Goal: Task Accomplishment & Management: Complete application form

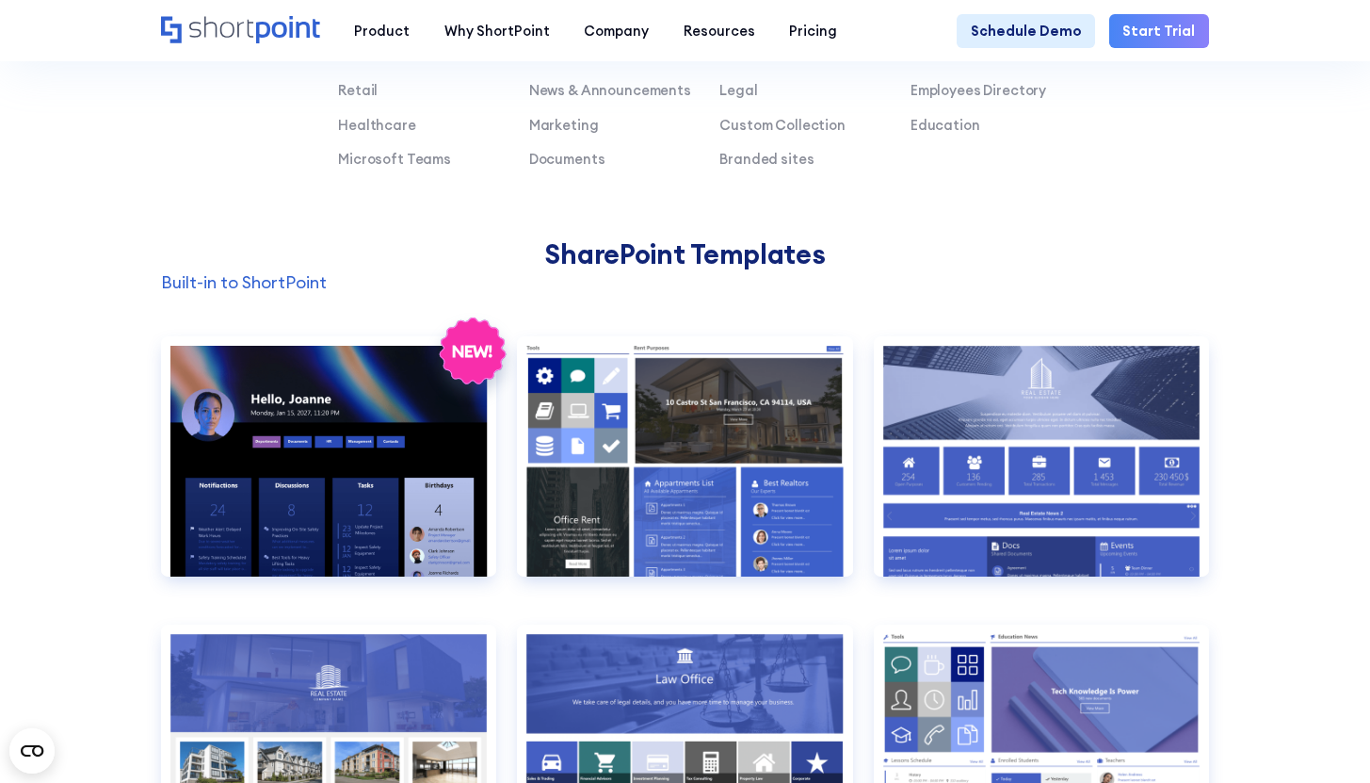
scroll to position [1799, 0]
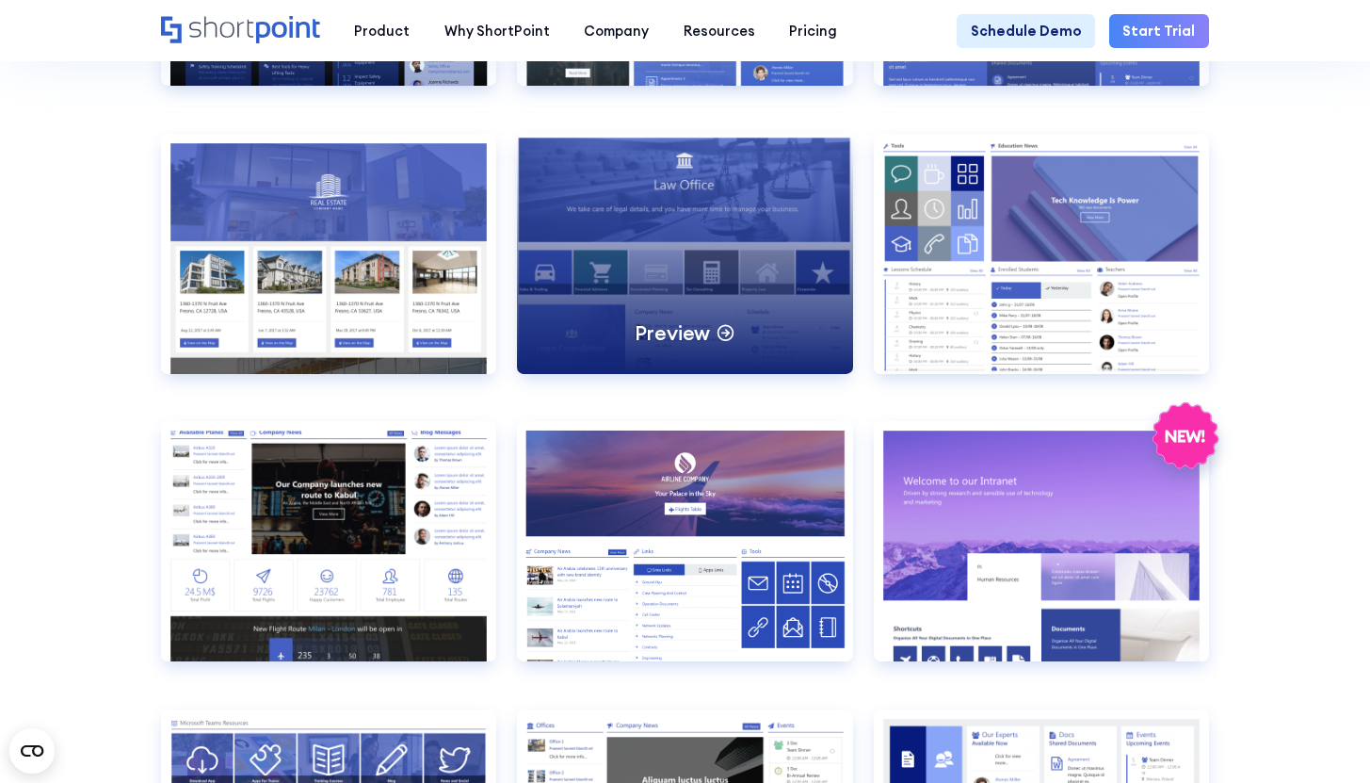
click at [803, 275] on div "Preview" at bounding box center [684, 254] width 335 height 240
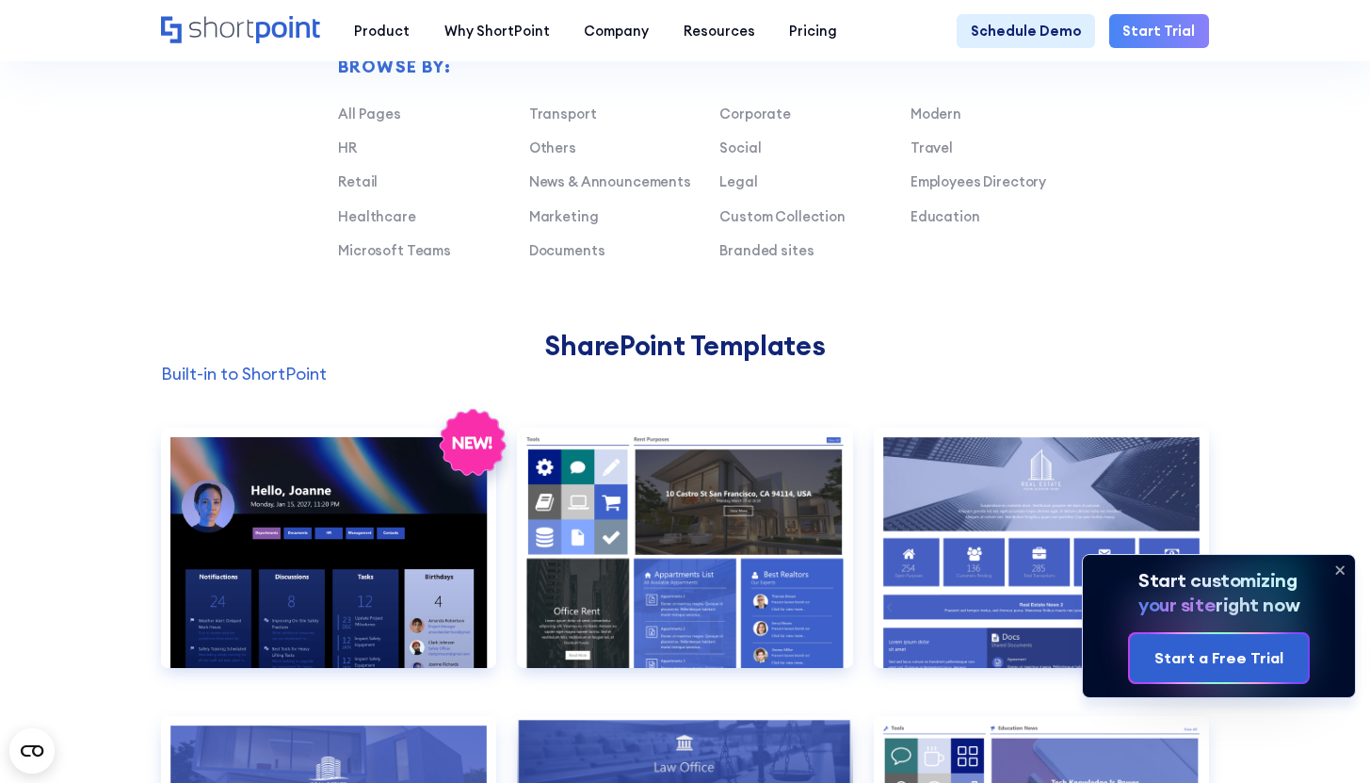
scroll to position [1212, 0]
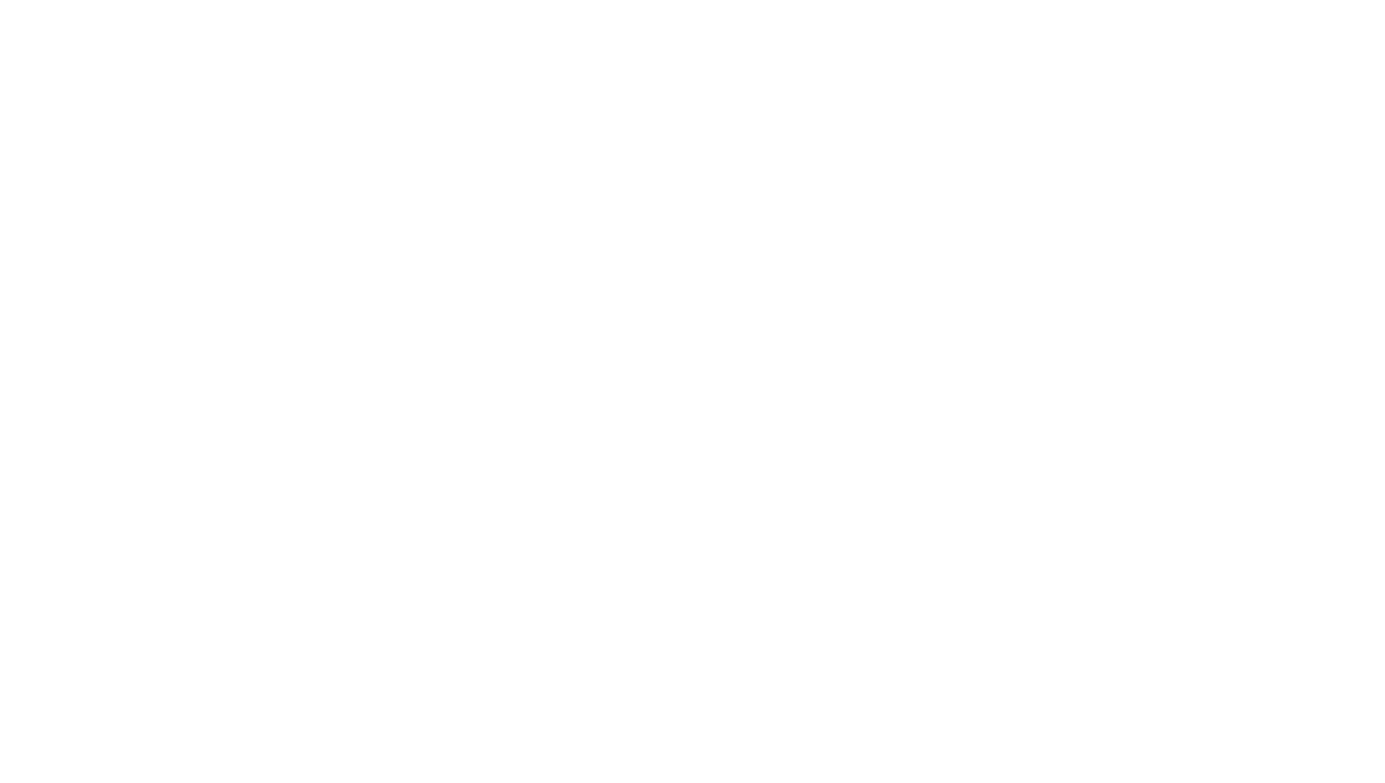
select select "+351"
